Goal: Find specific page/section: Find specific page/section

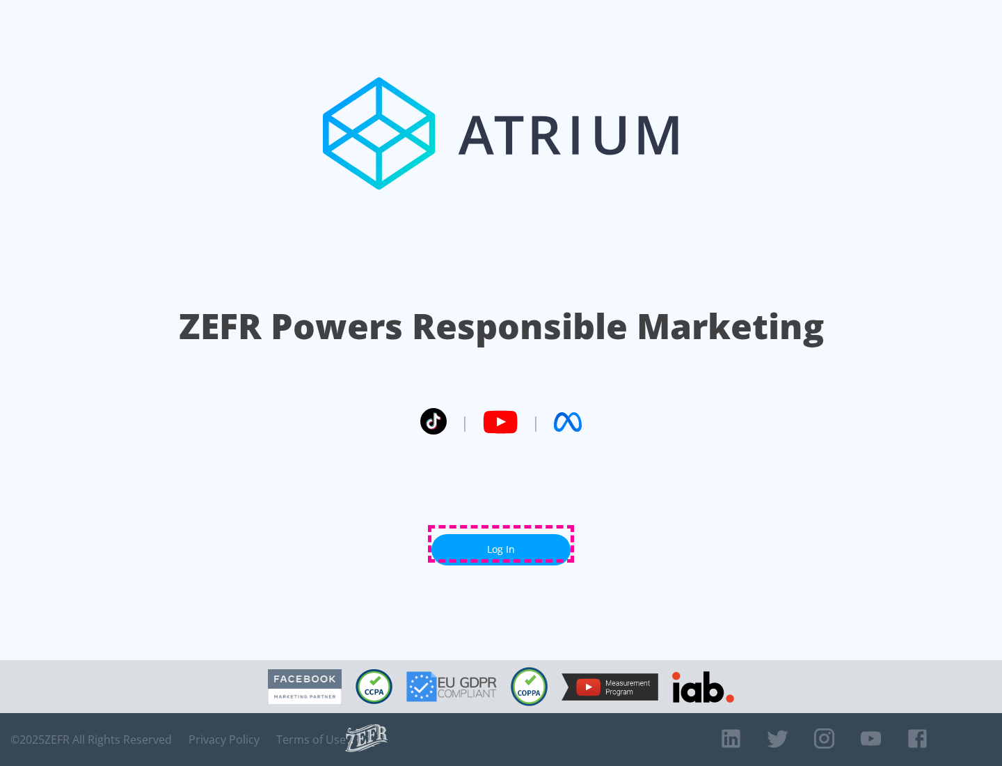
click at [501, 544] on link "Log In" at bounding box center [500, 549] width 139 height 31
